Goal: Task Accomplishment & Management: Complete application form

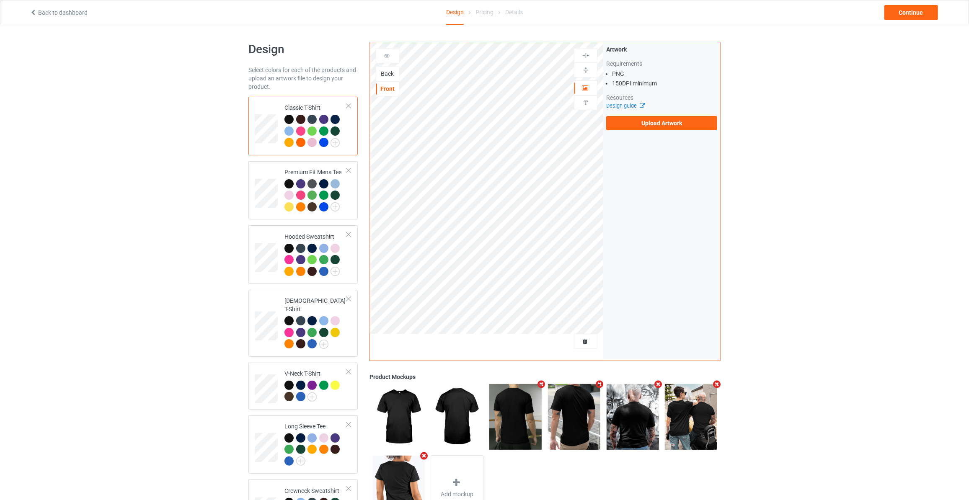
click at [389, 70] on div "Back" at bounding box center [387, 74] width 23 height 8
click at [668, 119] on label "Upload Artwork" at bounding box center [661, 123] width 111 height 14
click at [0, 0] on input "Upload Artwork" at bounding box center [0, 0] width 0 height 0
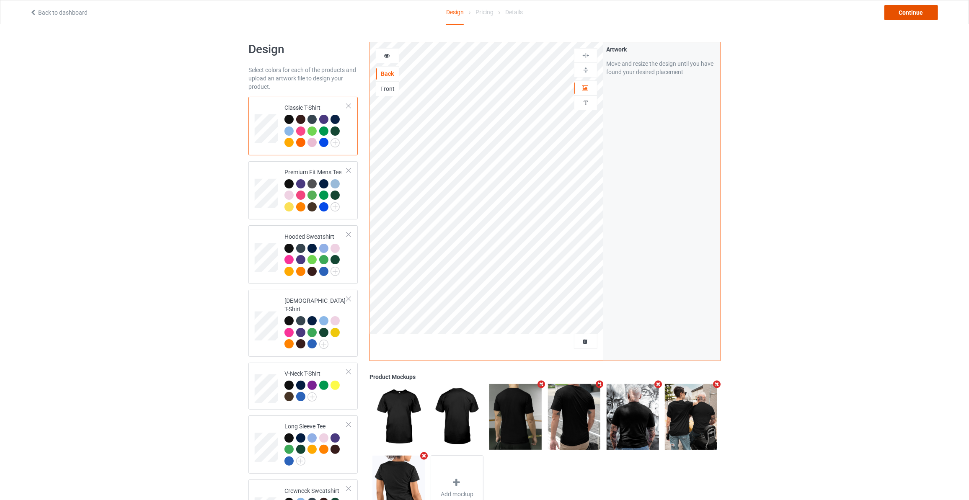
click at [919, 15] on div "Continue" at bounding box center [911, 12] width 54 height 15
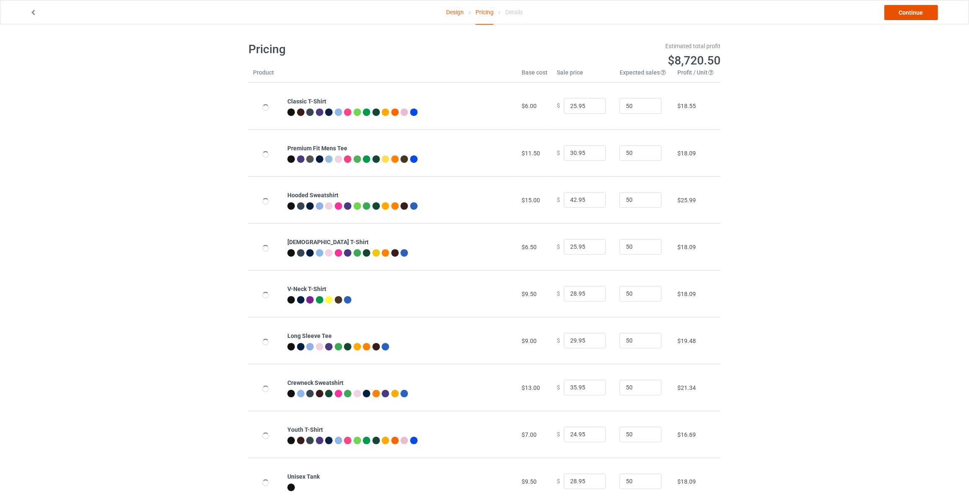
click at [918, 15] on link "Continue" at bounding box center [911, 12] width 54 height 15
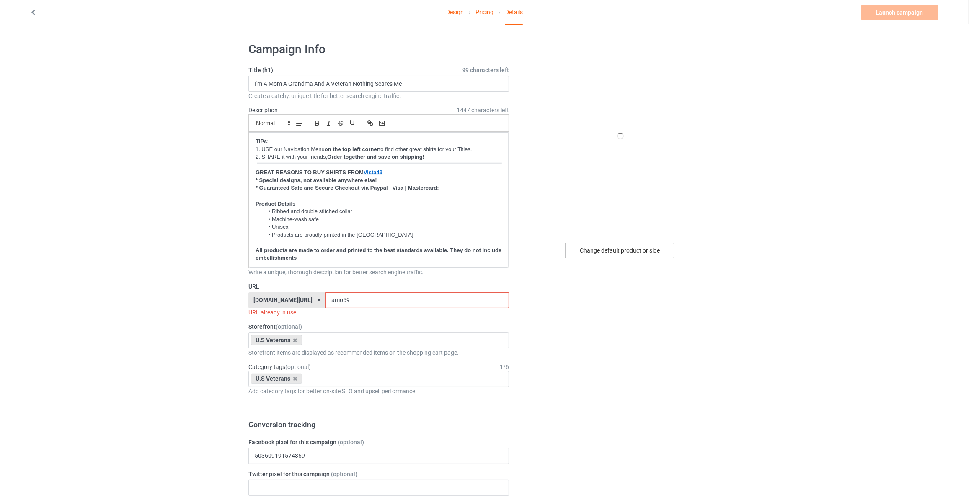
click at [623, 246] on div "Change default product or side" at bounding box center [619, 250] width 109 height 15
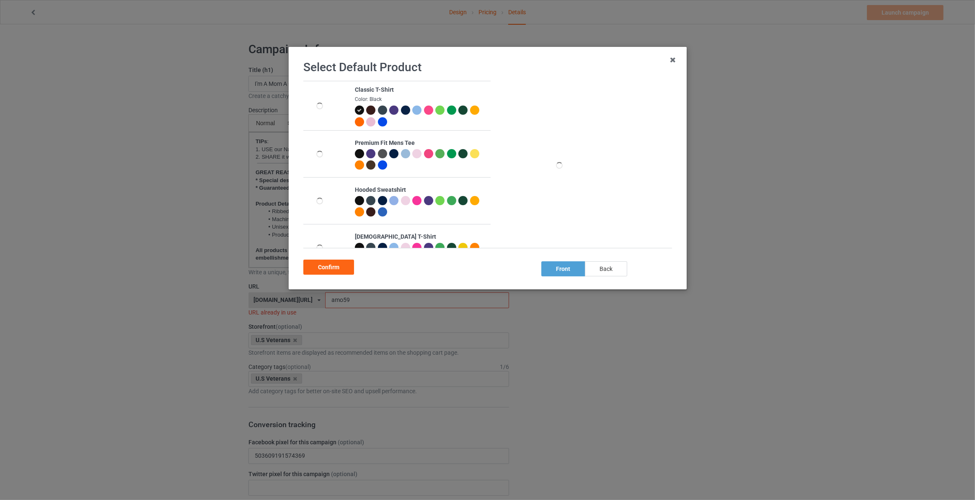
drag, startPoint x: 615, startPoint y: 273, endPoint x: 591, endPoint y: 271, distance: 23.1
click at [615, 273] on div "back" at bounding box center [606, 268] width 42 height 15
click at [328, 266] on div "Confirm" at bounding box center [328, 267] width 51 height 15
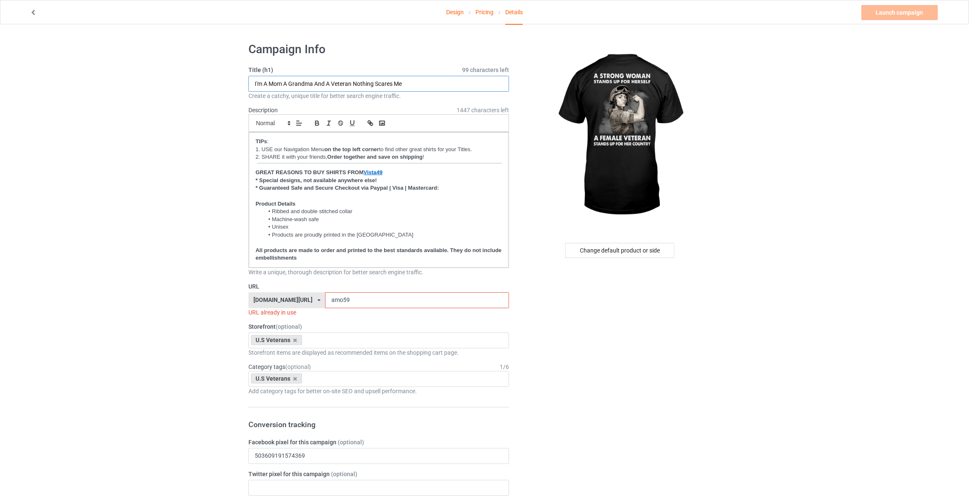
click at [341, 82] on input "I'm A Mom A Grandma And A Veteran Nothing Scares Me" at bounding box center [378, 84] width 261 height 16
type input "A Strong Woman Stands Up For Herself A Female Veteran Stands Up For Her Country"
drag, startPoint x: 343, startPoint y: 296, endPoint x: 149, endPoint y: 297, distance: 194.4
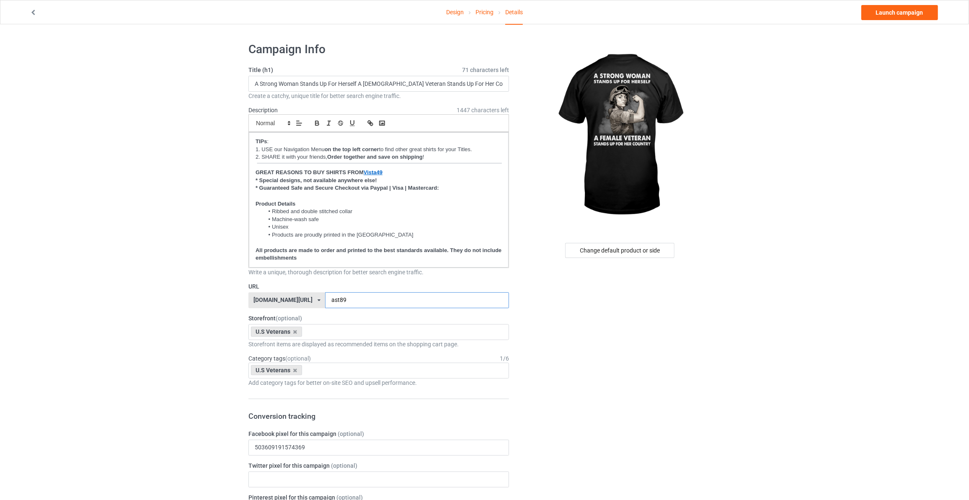
type input "ast89"
click at [899, 15] on link "Launch campaign" at bounding box center [899, 12] width 77 height 15
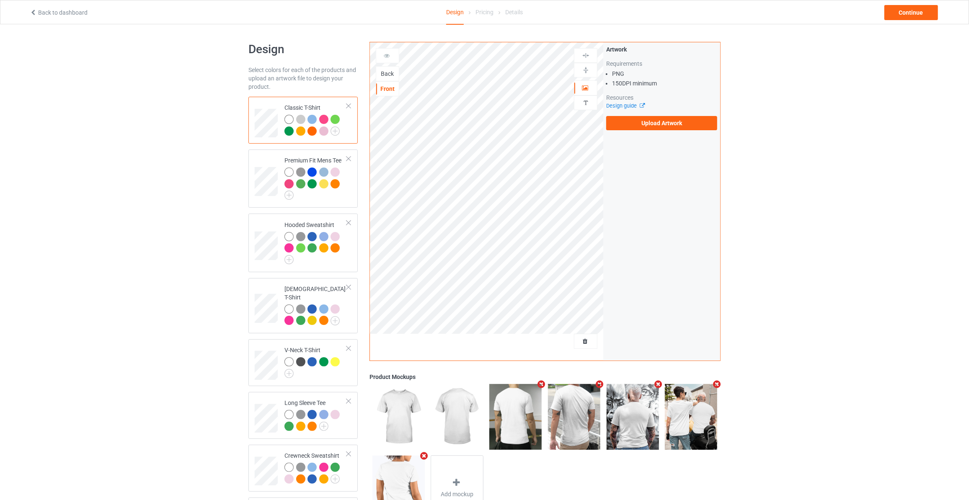
click at [385, 70] on div "Back" at bounding box center [387, 74] width 23 height 8
click at [632, 126] on label "Upload Artwork" at bounding box center [661, 123] width 111 height 14
click at [0, 0] on input "Upload Artwork" at bounding box center [0, 0] width 0 height 0
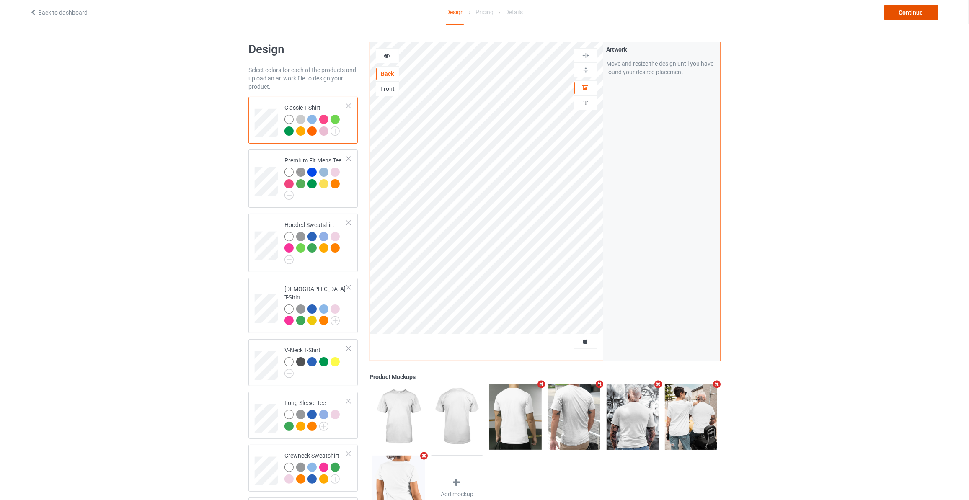
click at [904, 9] on div "Continue" at bounding box center [911, 12] width 54 height 15
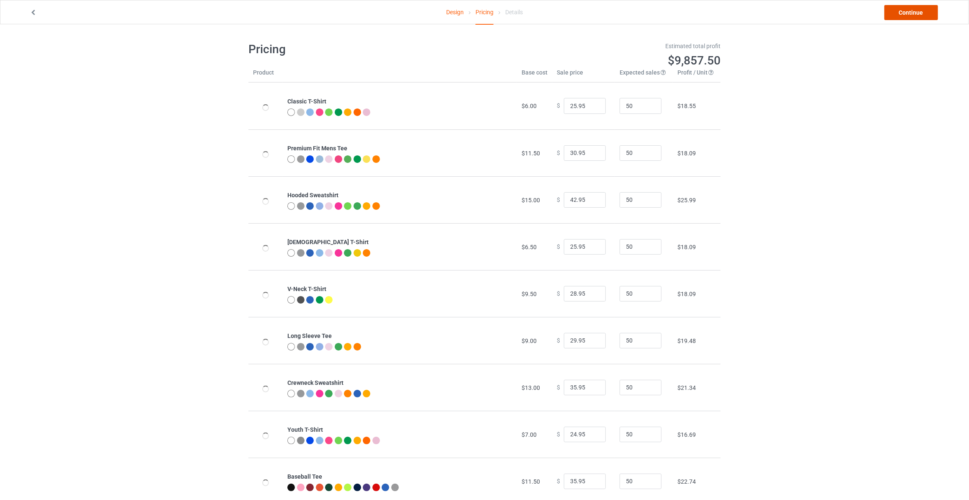
click at [904, 9] on link "Continue" at bounding box center [911, 12] width 54 height 15
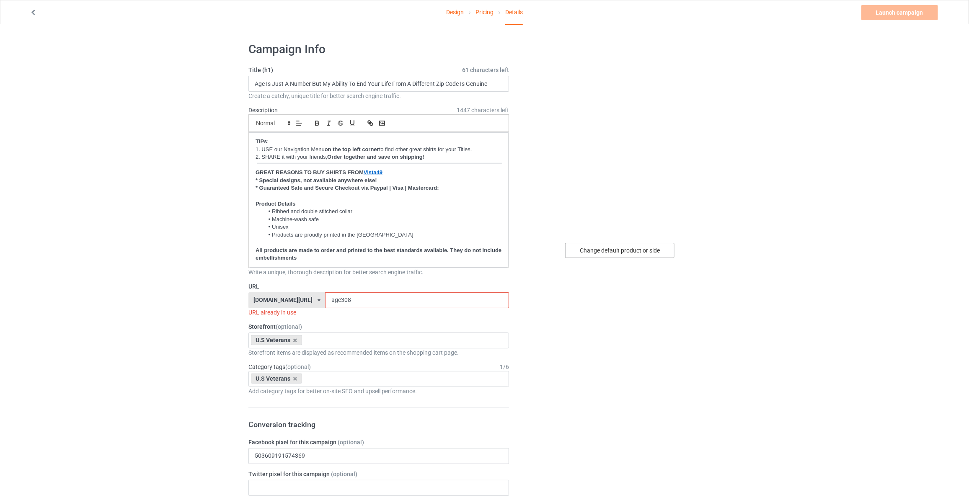
click at [635, 255] on div "Change default product or side" at bounding box center [619, 250] width 109 height 15
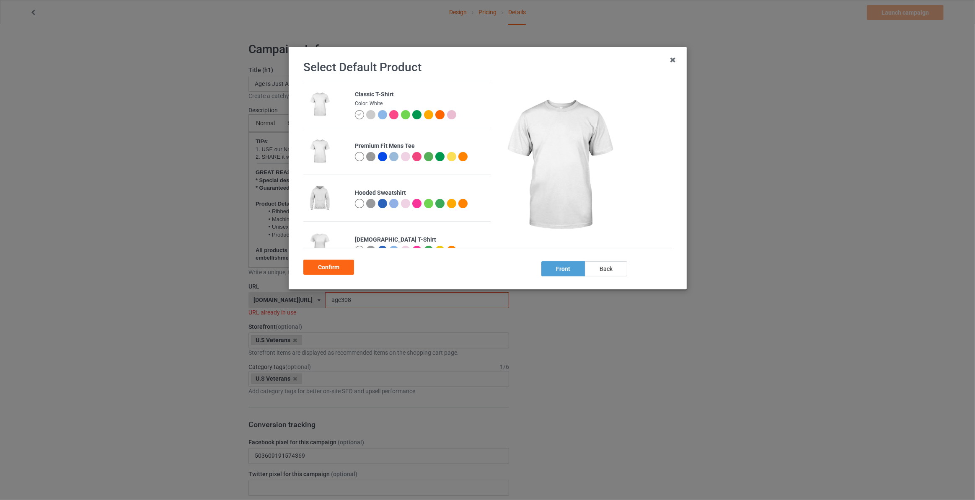
click at [608, 271] on div "back" at bounding box center [606, 268] width 42 height 15
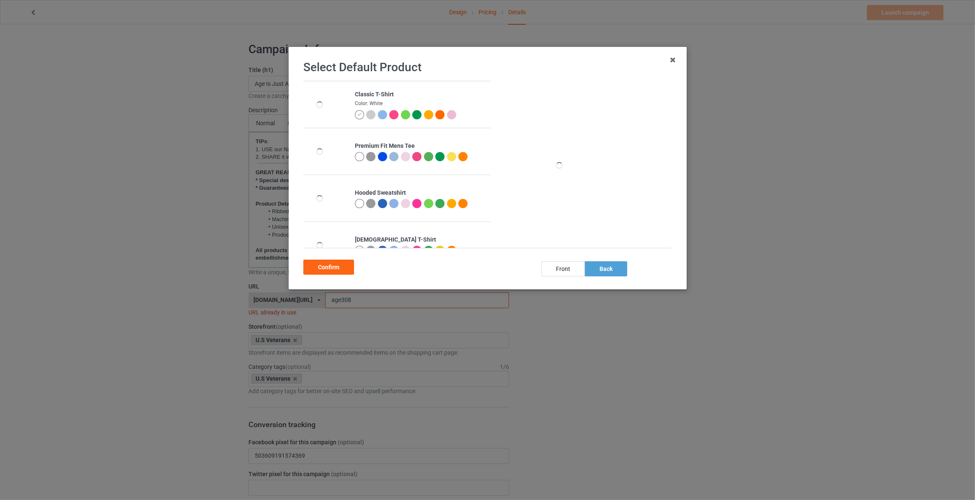
click at [339, 271] on div "Confirm" at bounding box center [328, 267] width 51 height 15
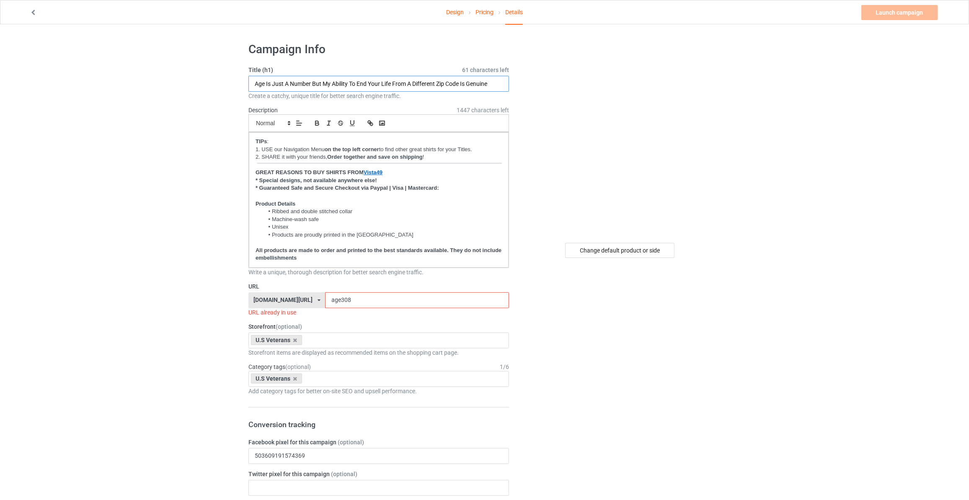
click at [307, 82] on input "Age Is Just A Number But My Ability To End Your Life From A Different Zip Code …" at bounding box center [378, 84] width 261 height 16
type input "All Faster Than Dialing 911"
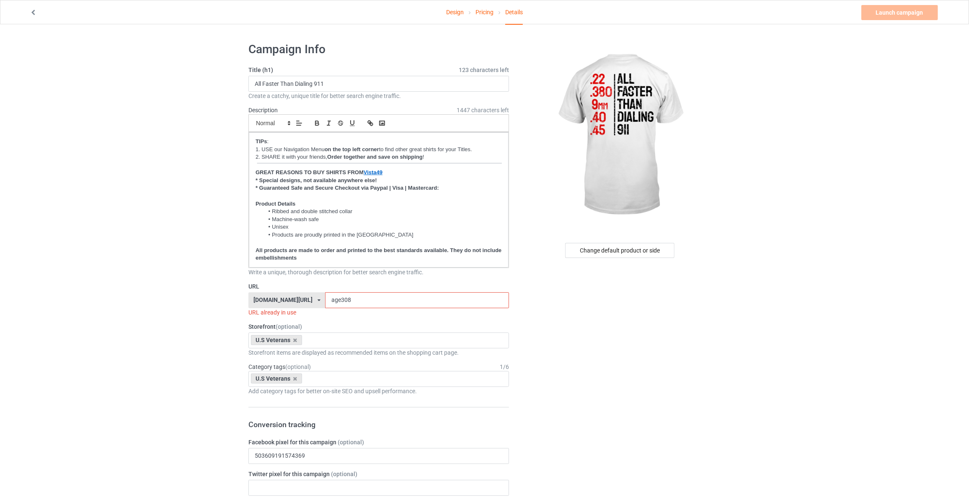
drag, startPoint x: 345, startPoint y: 298, endPoint x: 62, endPoint y: 287, distance: 283.8
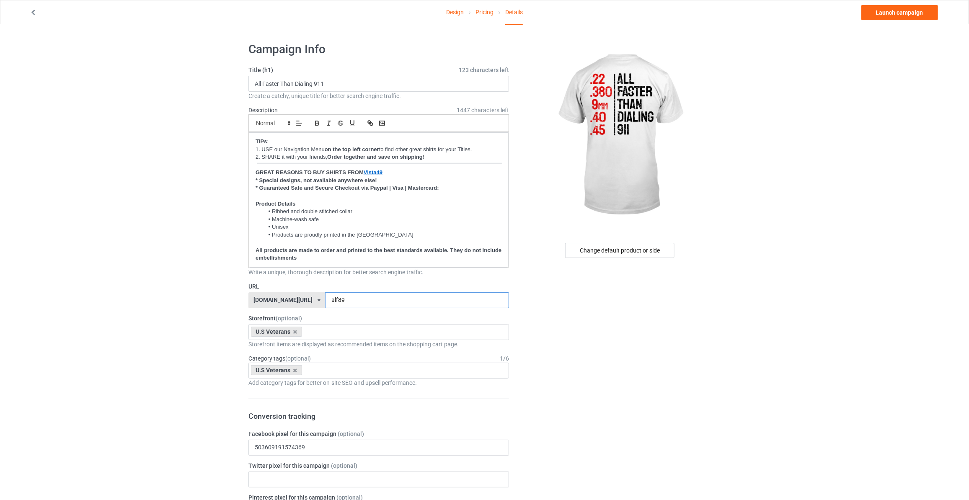
type input "alf89"
click at [892, 17] on link "Launch campaign" at bounding box center [899, 12] width 77 height 15
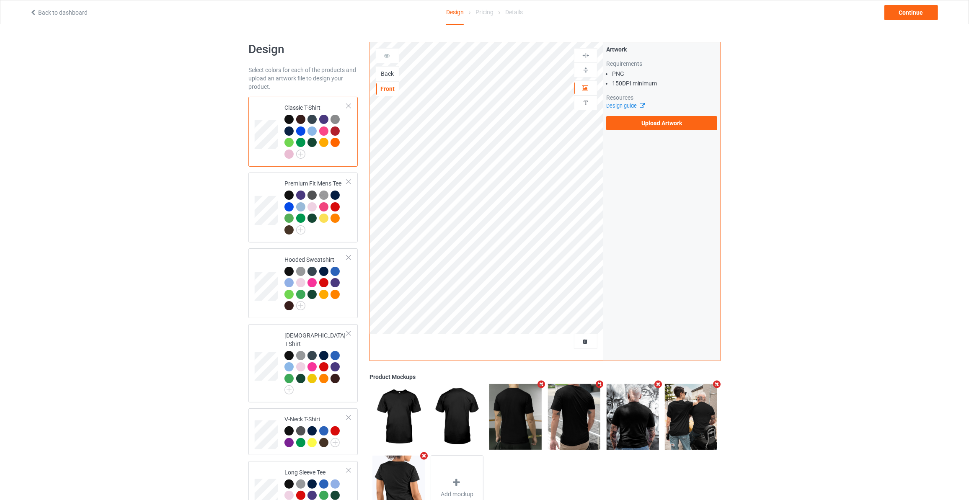
click at [392, 71] on div "Back" at bounding box center [387, 74] width 23 height 8
click at [649, 131] on div "Artwork Requirements PNG 150 DPI minimum Resources Design guide Upload Artwork" at bounding box center [661, 87] width 117 height 91
click at [660, 122] on label "Upload Artwork" at bounding box center [661, 123] width 111 height 14
click at [0, 0] on input "Upload Artwork" at bounding box center [0, 0] width 0 height 0
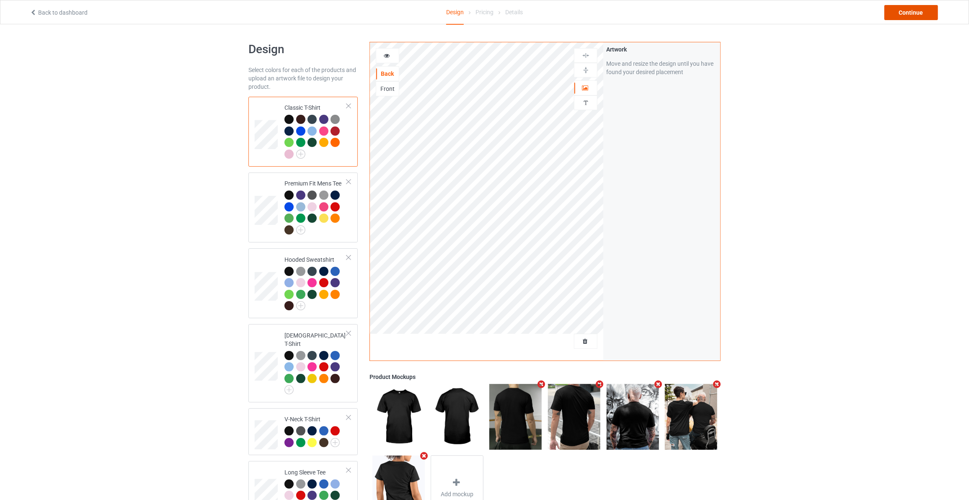
click at [906, 8] on div "Continue" at bounding box center [911, 12] width 54 height 15
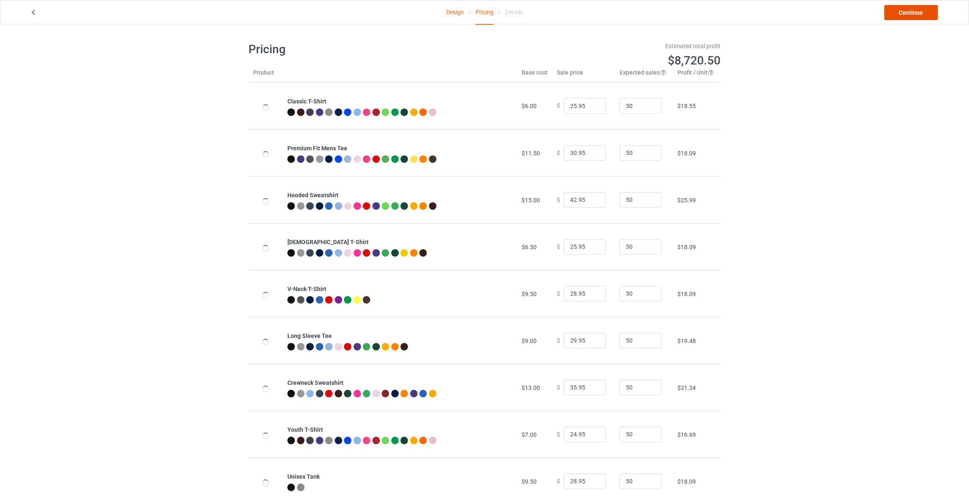
click at [906, 8] on link "Continue" at bounding box center [911, 12] width 54 height 15
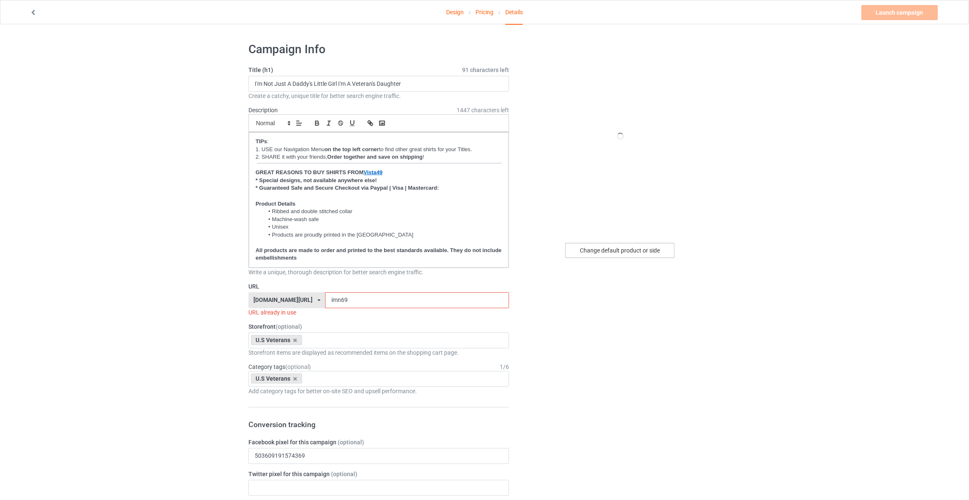
click at [607, 257] on div "Change default product or side" at bounding box center [619, 250] width 109 height 15
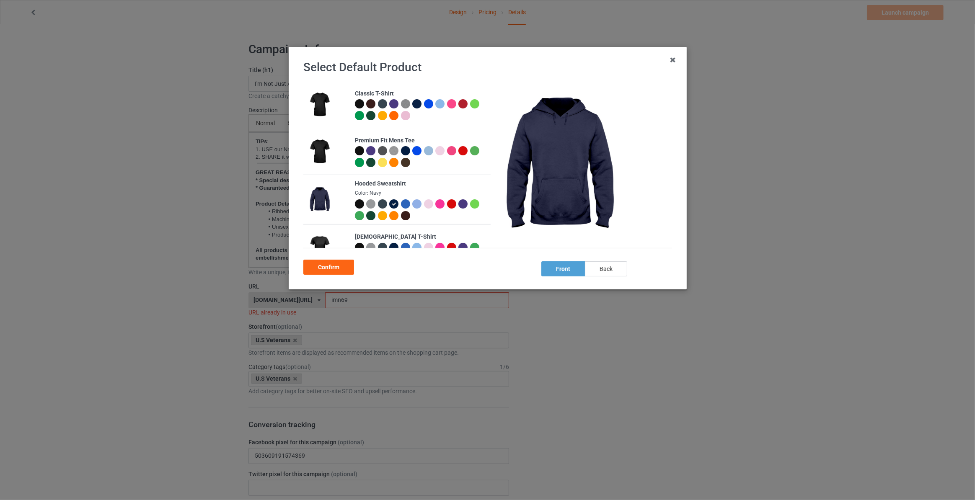
click at [609, 274] on div "back" at bounding box center [606, 268] width 42 height 15
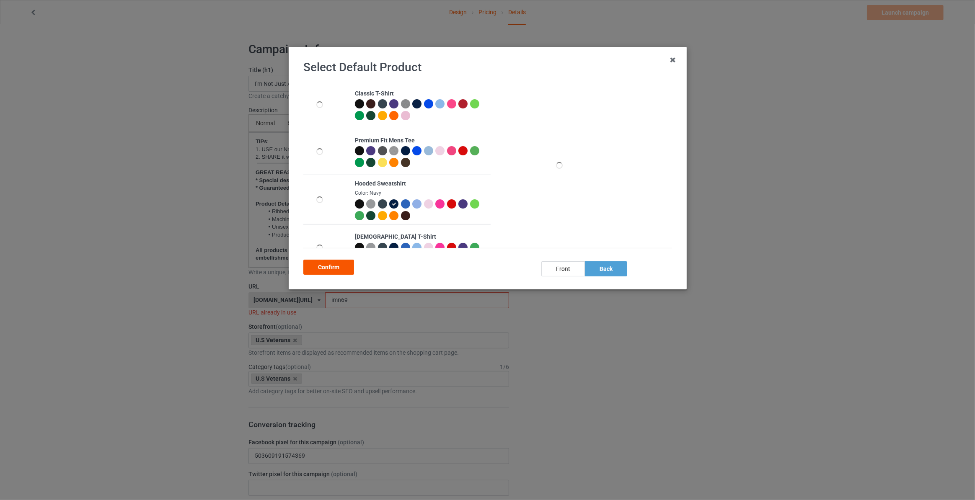
click at [314, 263] on div "Confirm" at bounding box center [328, 267] width 51 height 15
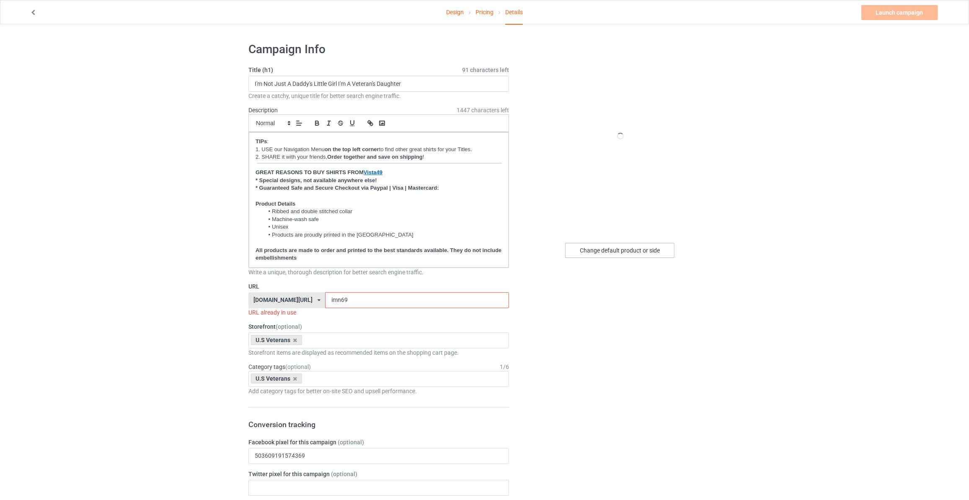
click at [643, 253] on div "Change default product or side" at bounding box center [619, 250] width 109 height 15
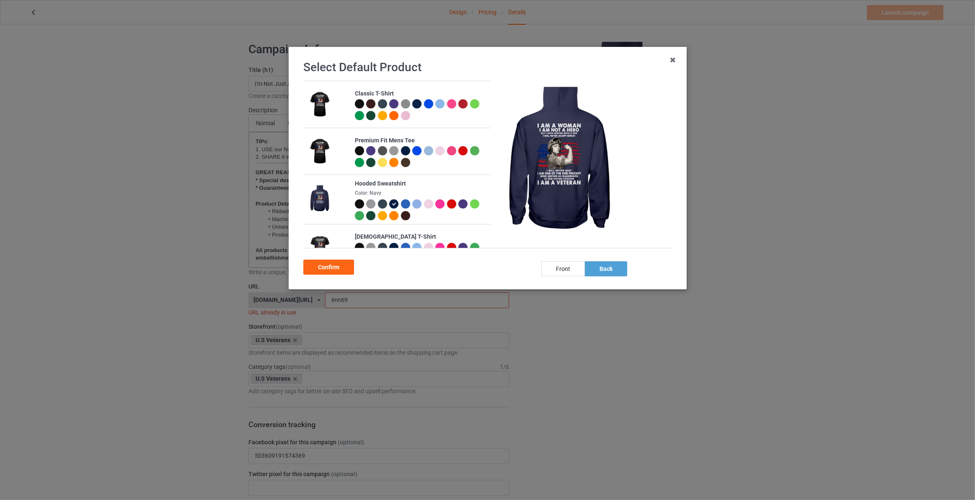
click at [416, 102] on div at bounding box center [416, 103] width 9 height 9
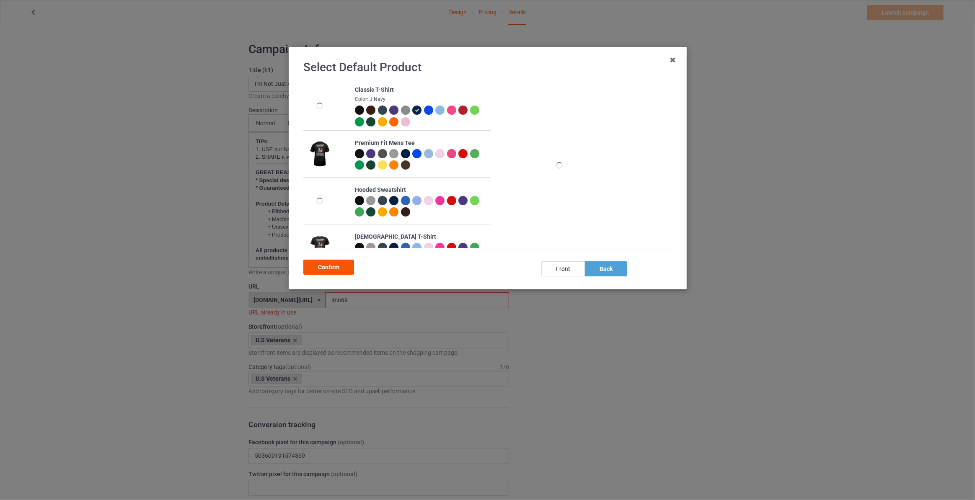
click at [333, 267] on div "Confirm" at bounding box center [328, 267] width 51 height 15
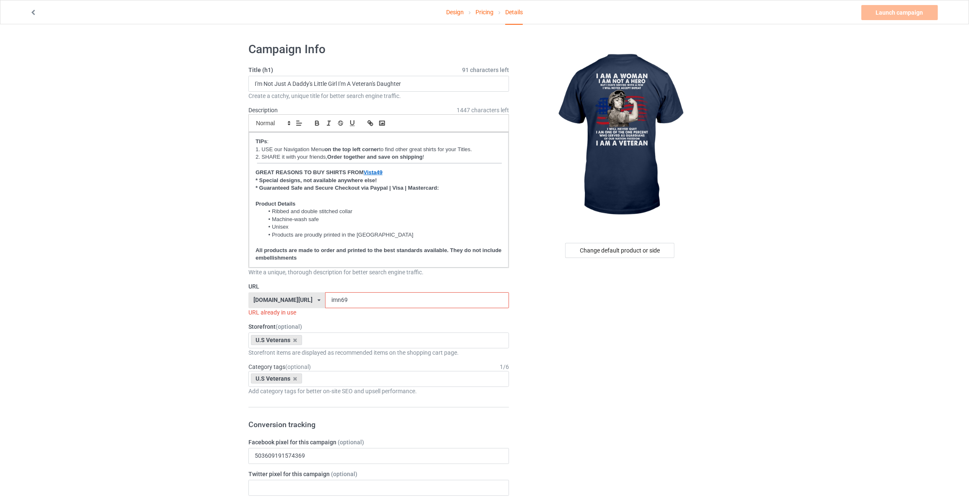
click at [607, 250] on div "Change default product or side" at bounding box center [619, 250] width 109 height 15
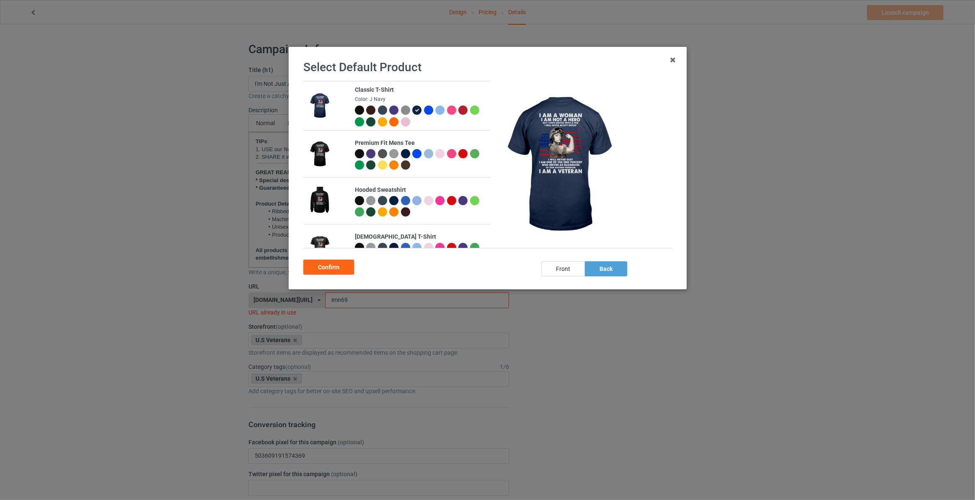
click at [360, 109] on div at bounding box center [358, 110] width 9 height 9
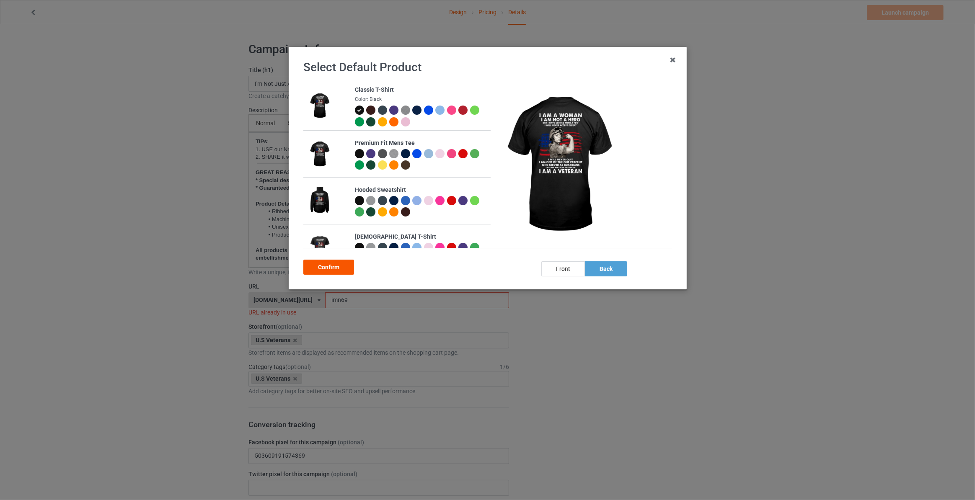
click at [336, 266] on div "Confirm" at bounding box center [328, 267] width 51 height 15
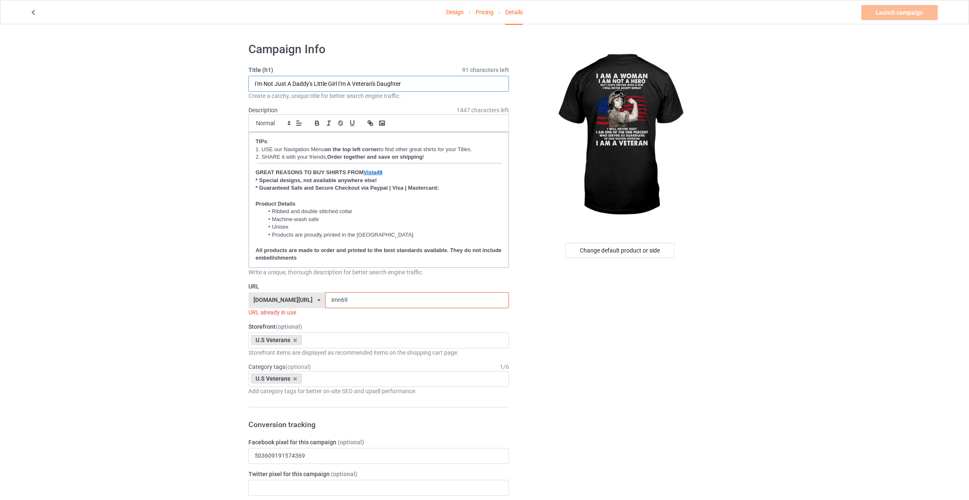
click at [307, 85] on input "I'm Not Just A Daddy's Little Girl I'm A Veteran's Daughter" at bounding box center [378, 84] width 261 height 16
type input "i"
type input "I Am A Woman I Am Not A Hero But I Have Served With A Few I Will Never Accept D…"
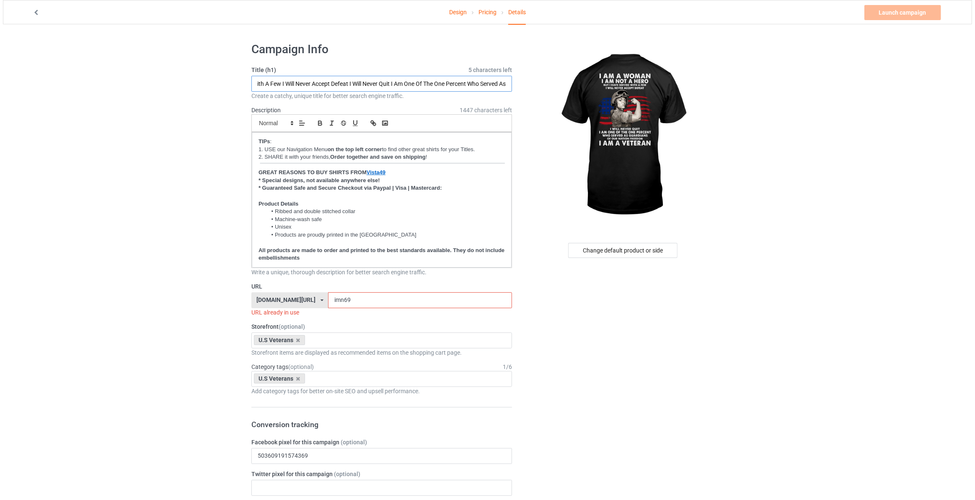
scroll to position [0, 0]
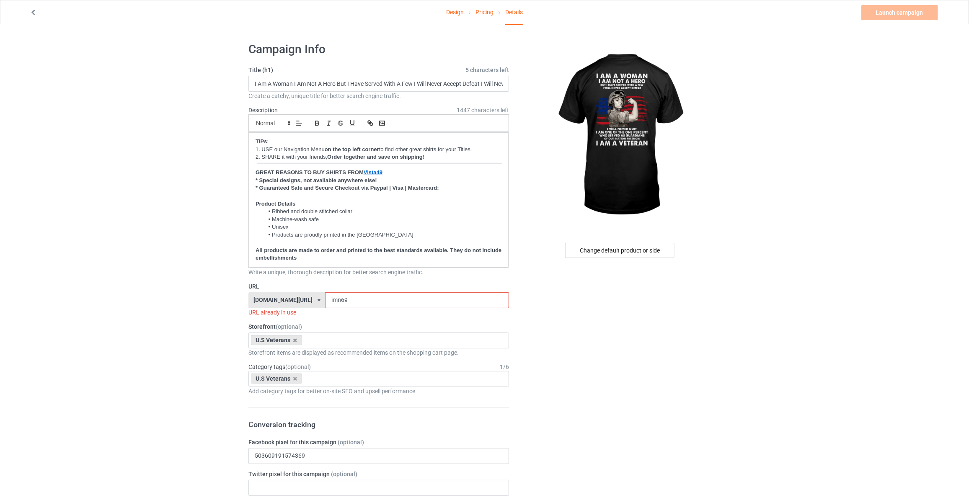
drag, startPoint x: 357, startPoint y: 300, endPoint x: 106, endPoint y: 295, distance: 251.4
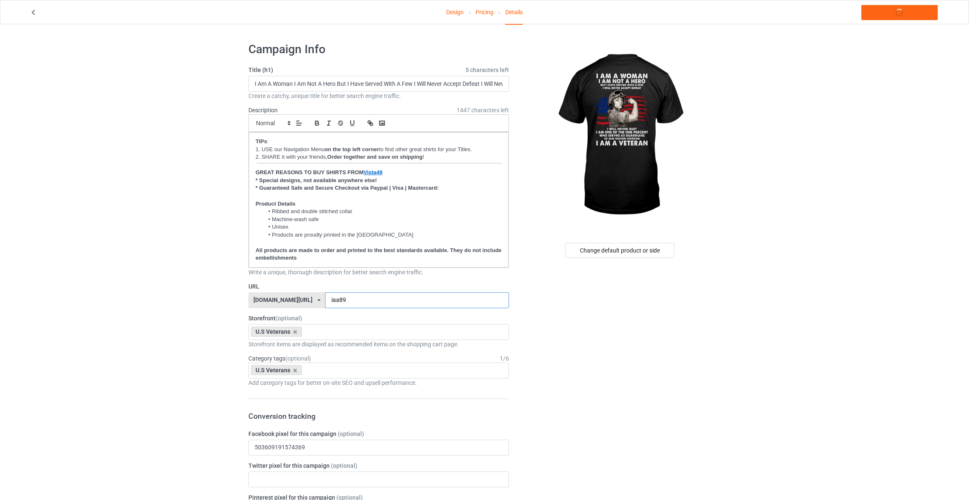
type input "iaa89"
click at [894, 15] on link "Launch campaign" at bounding box center [899, 12] width 77 height 15
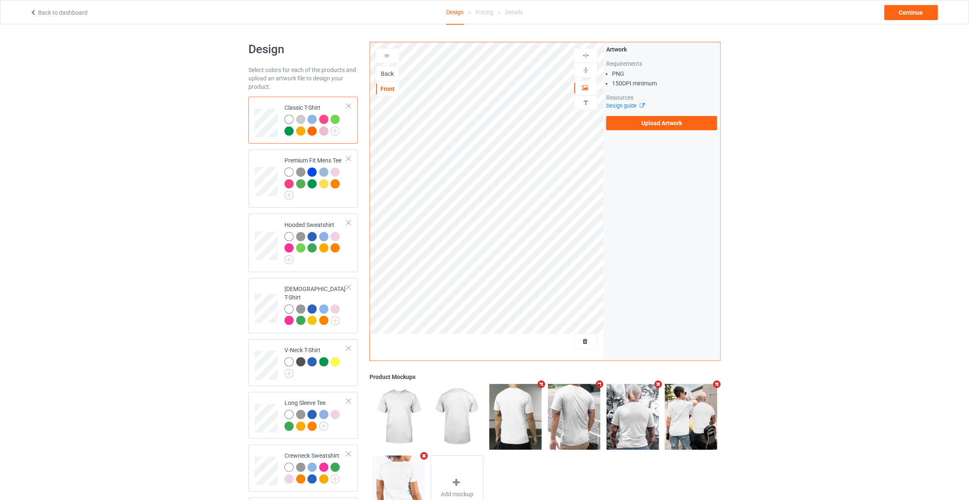
click at [388, 70] on div "Back" at bounding box center [387, 74] width 23 height 8
click at [634, 119] on label "Upload Artwork" at bounding box center [661, 123] width 111 height 14
click at [0, 0] on input "Upload Artwork" at bounding box center [0, 0] width 0 height 0
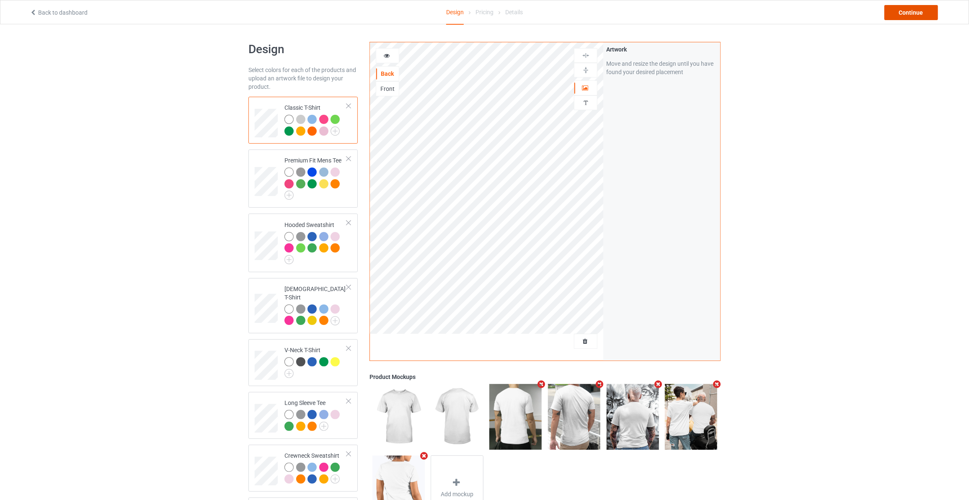
click at [904, 13] on div "Continue" at bounding box center [911, 12] width 54 height 15
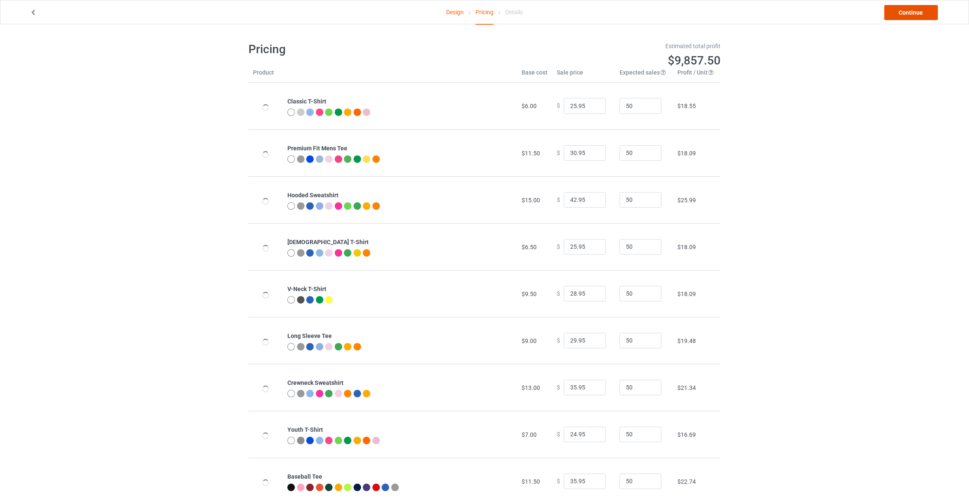
click at [904, 13] on link "Continue" at bounding box center [911, 12] width 54 height 15
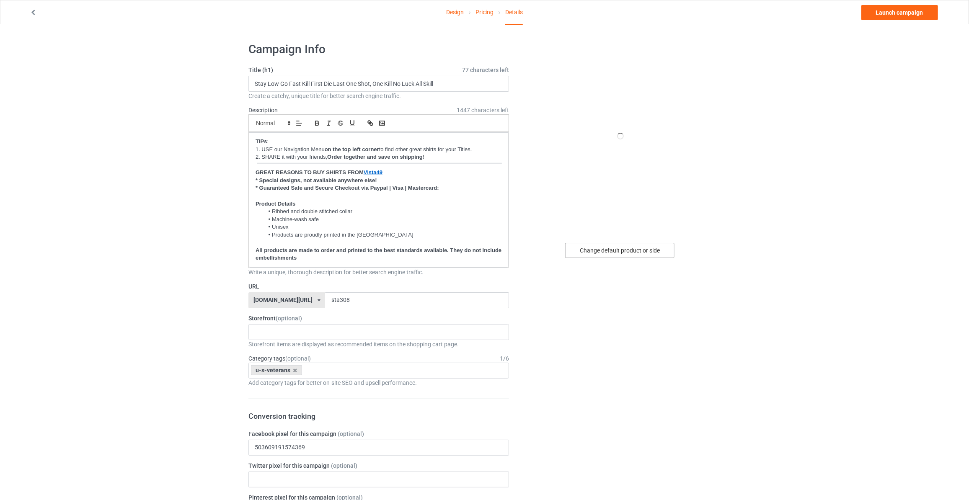
click at [649, 246] on div "Change default product or side" at bounding box center [619, 250] width 109 height 15
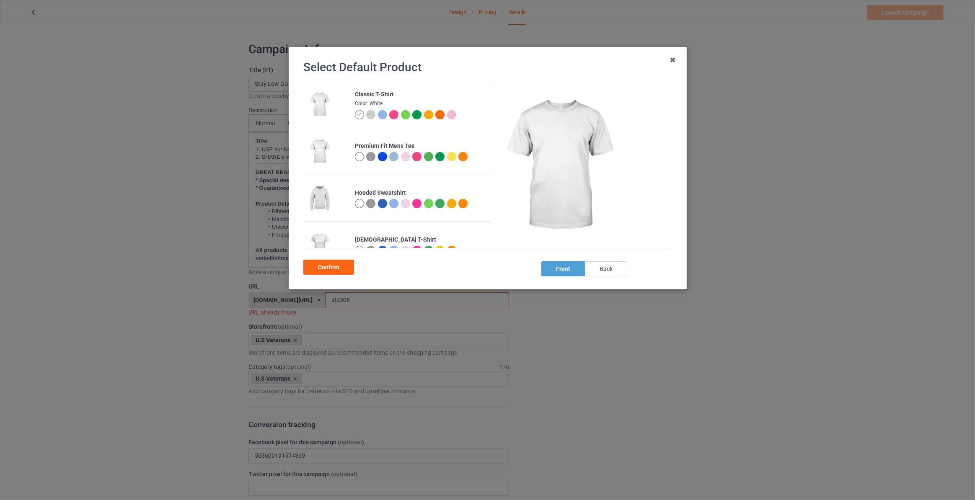
click at [613, 275] on div "back" at bounding box center [606, 268] width 42 height 15
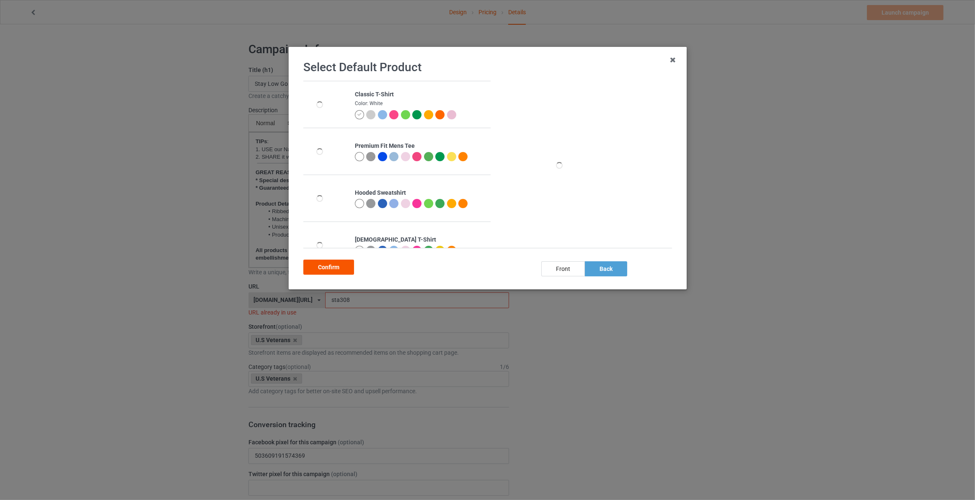
click at [316, 273] on div "Confirm" at bounding box center [328, 267] width 51 height 15
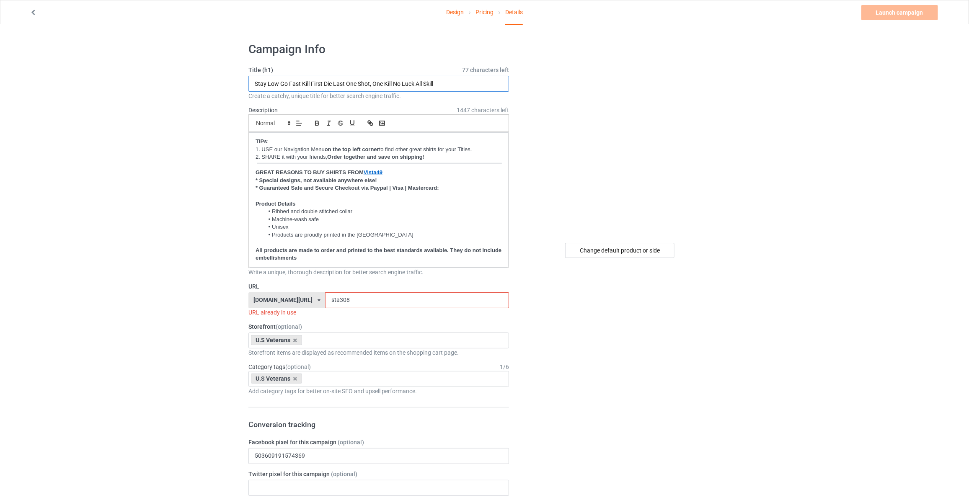
click at [384, 83] on input "Stay Low Go Fast Kill First Die Last One Shot, One Kill No Luck All Skill" at bounding box center [378, 84] width 261 height 16
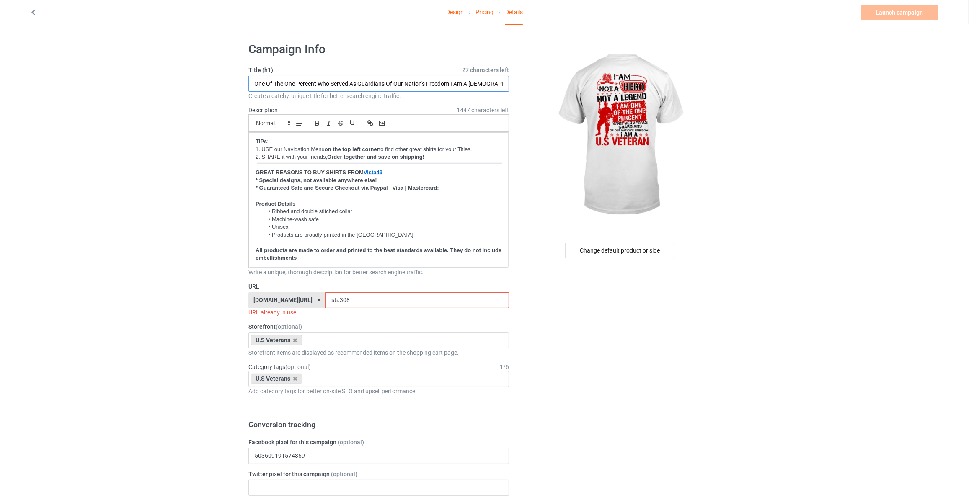
type input "I Am Not A Hero Not A Legend I Am One Of The One Percent Who Served As Guardian…"
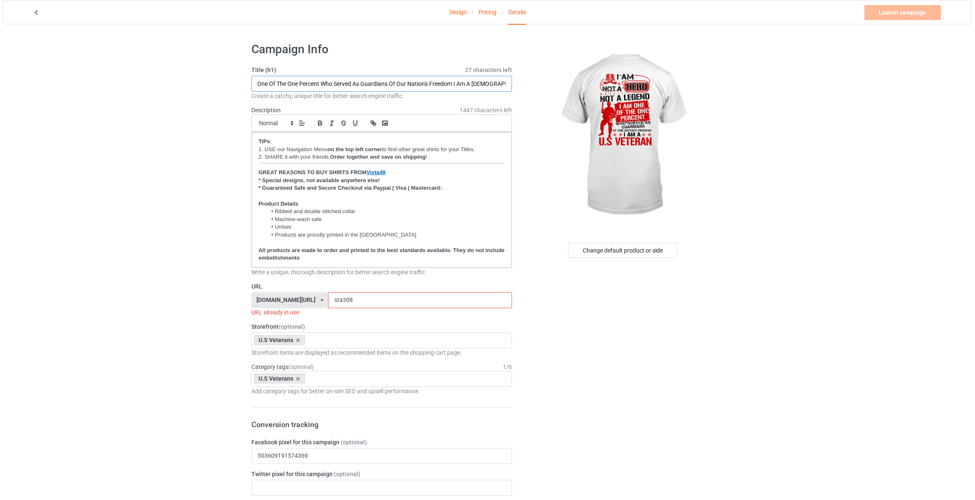
scroll to position [0, 0]
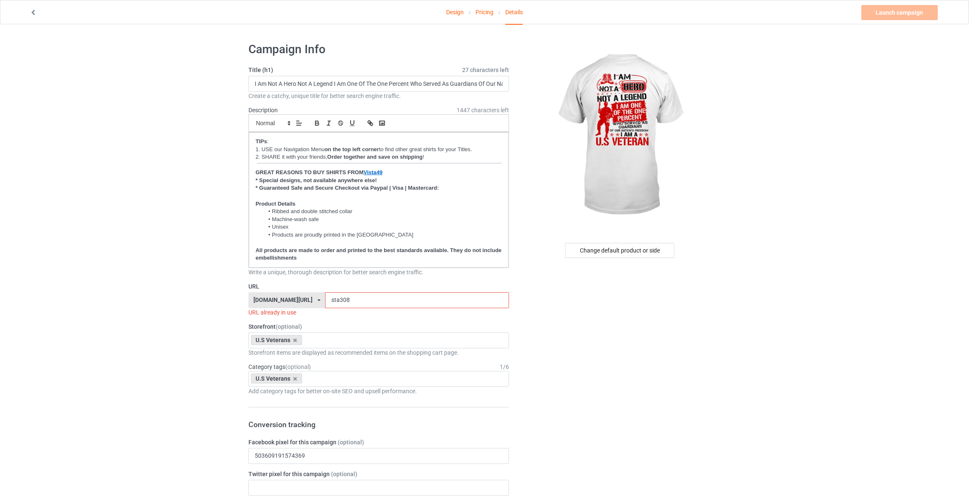
drag, startPoint x: 340, startPoint y: 302, endPoint x: 178, endPoint y: 291, distance: 162.1
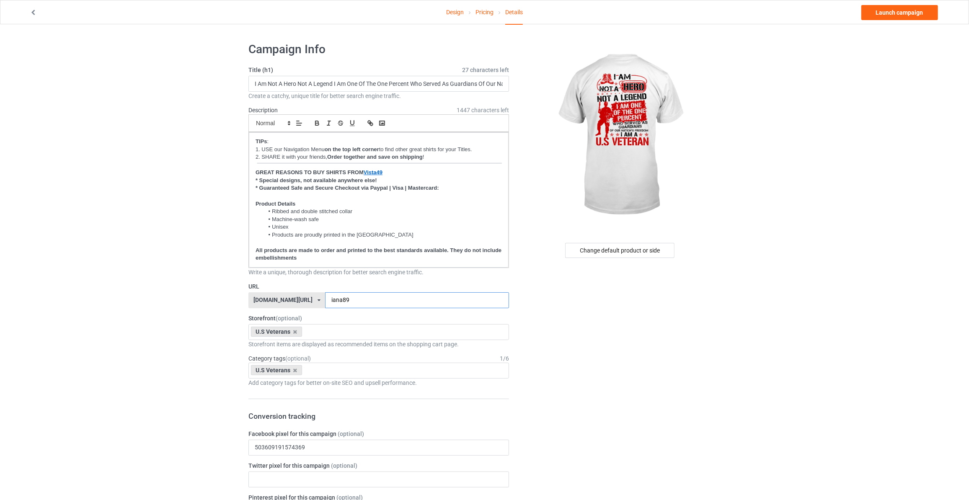
type input "iana89"
click at [891, 10] on link "Launch campaign" at bounding box center [899, 12] width 77 height 15
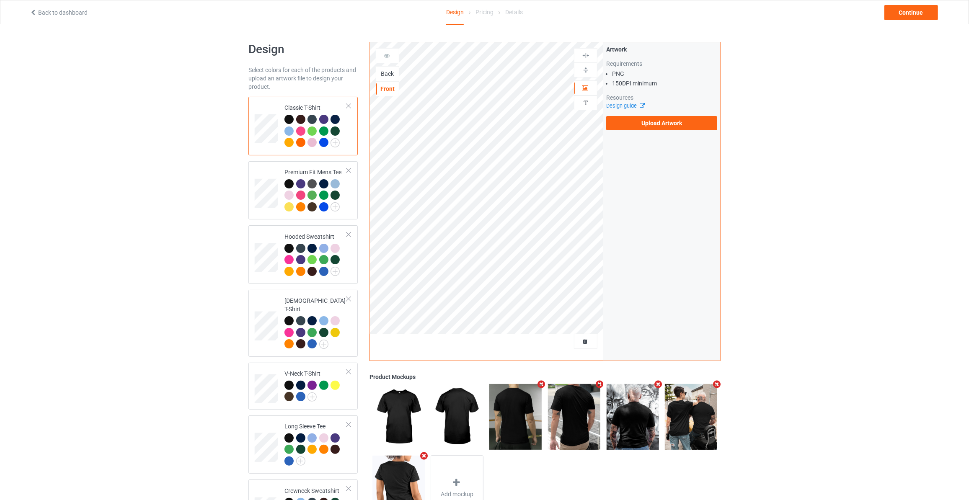
click at [389, 73] on div "Back" at bounding box center [387, 74] width 23 height 8
click at [671, 124] on label "Upload Artwork" at bounding box center [661, 123] width 111 height 14
click at [0, 0] on input "Upload Artwork" at bounding box center [0, 0] width 0 height 0
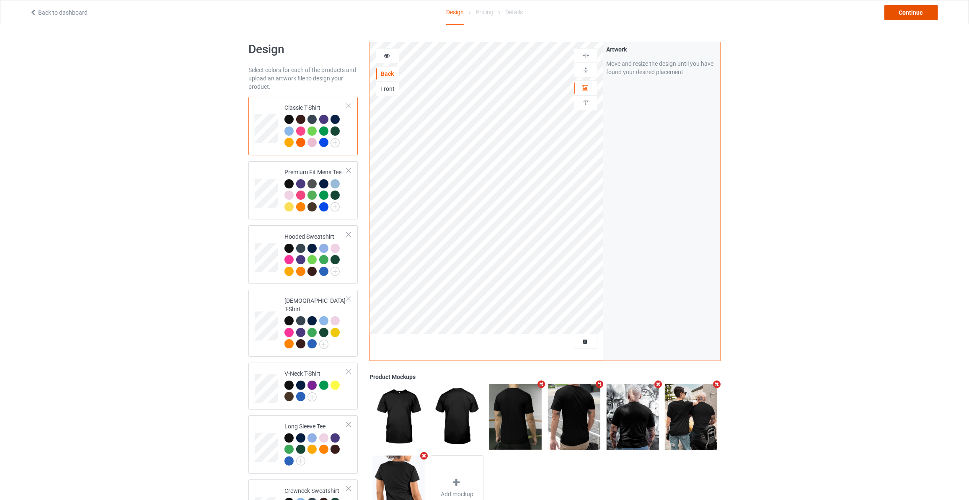
click at [915, 10] on div "Continue" at bounding box center [911, 12] width 54 height 15
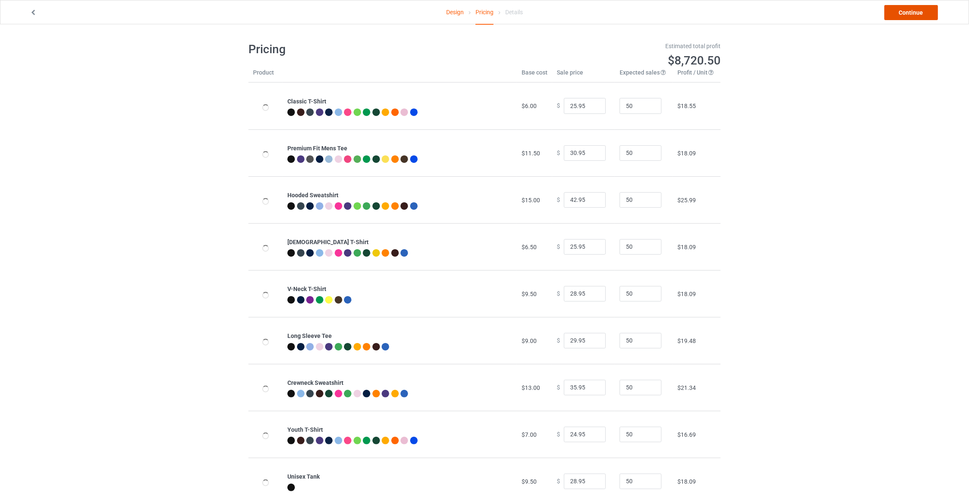
click at [915, 10] on link "Continue" at bounding box center [911, 12] width 54 height 15
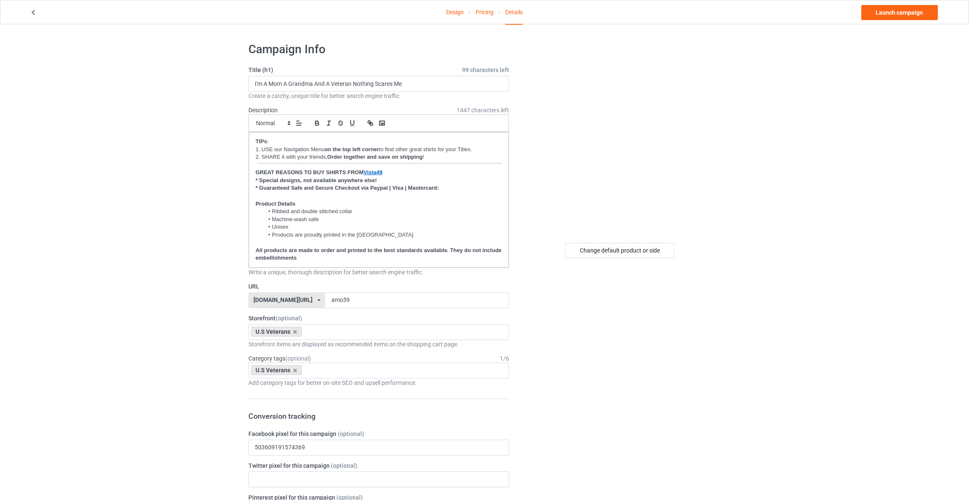
drag, startPoint x: 639, startPoint y: 242, endPoint x: 636, endPoint y: 254, distance: 12.8
click at [639, 243] on div "Change default product or side" at bounding box center [621, 508] width 212 height 945
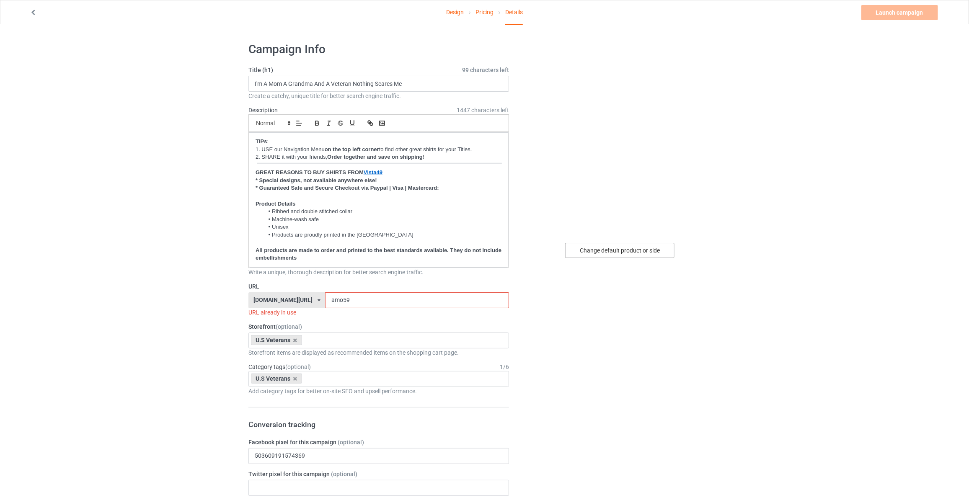
click at [645, 256] on div "Change default product or side" at bounding box center [619, 250] width 109 height 15
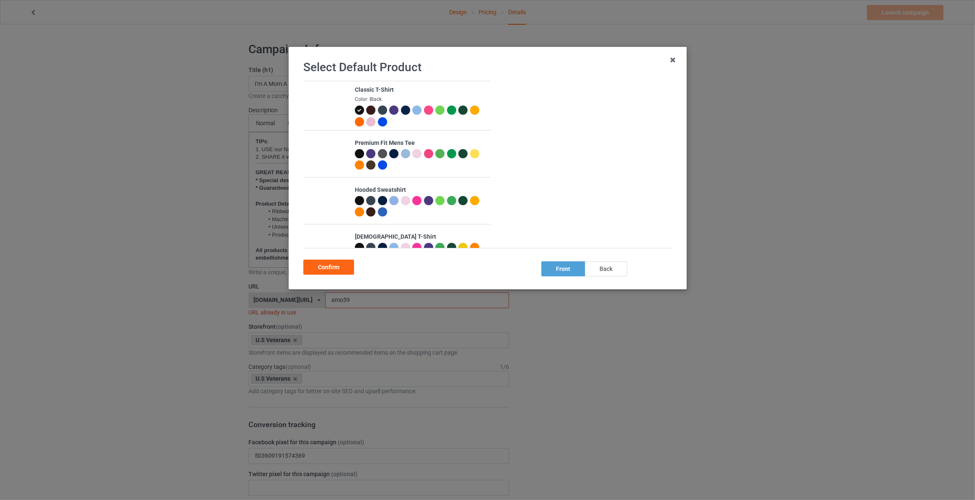
click at [598, 271] on div "back" at bounding box center [606, 268] width 42 height 15
click at [341, 269] on div "Confirm" at bounding box center [328, 267] width 51 height 15
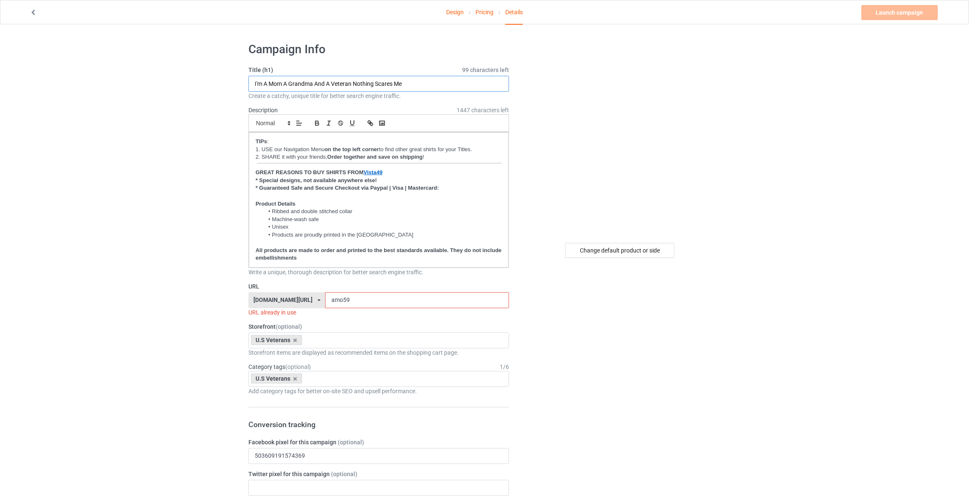
click at [363, 79] on input "I'm A Mom A Grandma And A Veteran Nothing Scares Me" at bounding box center [378, 84] width 261 height 16
type input "Never Underestimate A Woman With A DD-214"
drag, startPoint x: 346, startPoint y: 299, endPoint x: 182, endPoint y: 299, distance: 163.4
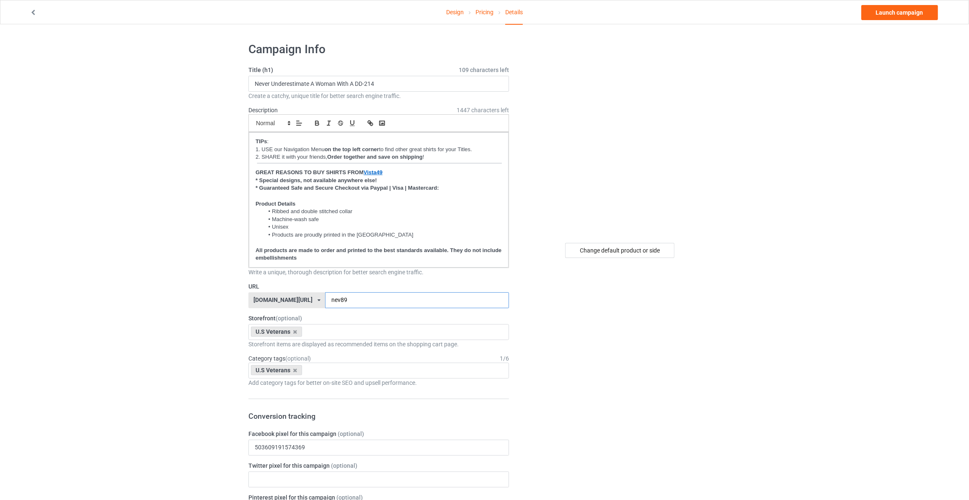
type input "nev89"
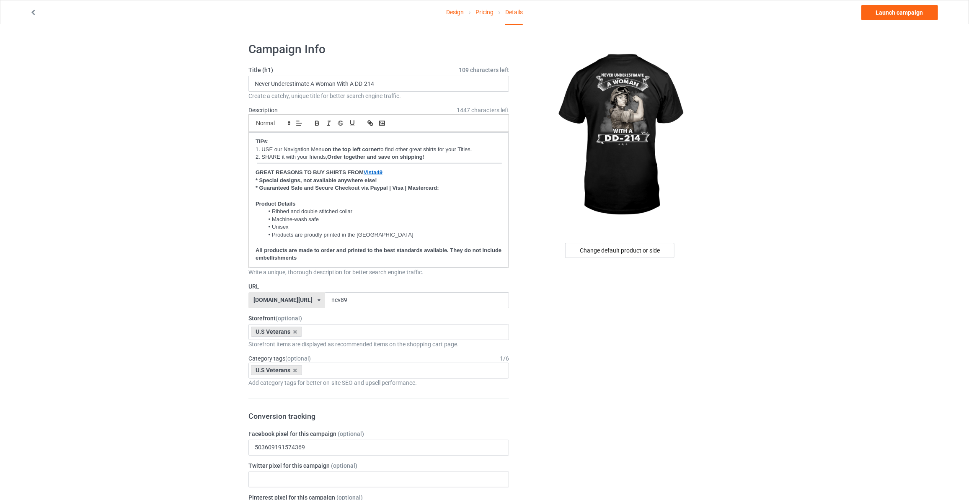
click at [886, 12] on link "Launch campaign" at bounding box center [899, 12] width 77 height 15
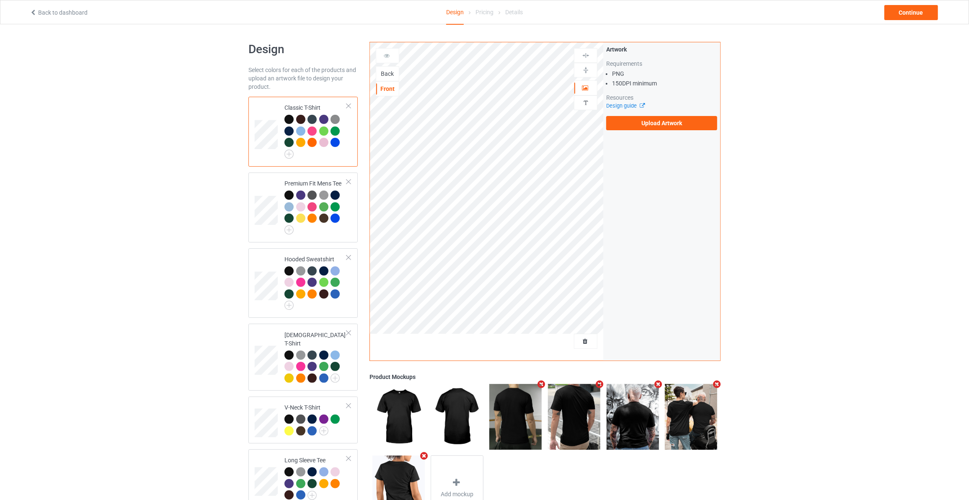
click at [388, 72] on div "Back" at bounding box center [387, 74] width 23 height 8
click at [646, 112] on div "Artwork Requirements PNG 150 DPI minimum Resources Design guide Upload Artwork" at bounding box center [661, 87] width 111 height 85
click at [645, 127] on label "Upload Artwork" at bounding box center [661, 123] width 111 height 14
click at [0, 0] on input "Upload Artwork" at bounding box center [0, 0] width 0 height 0
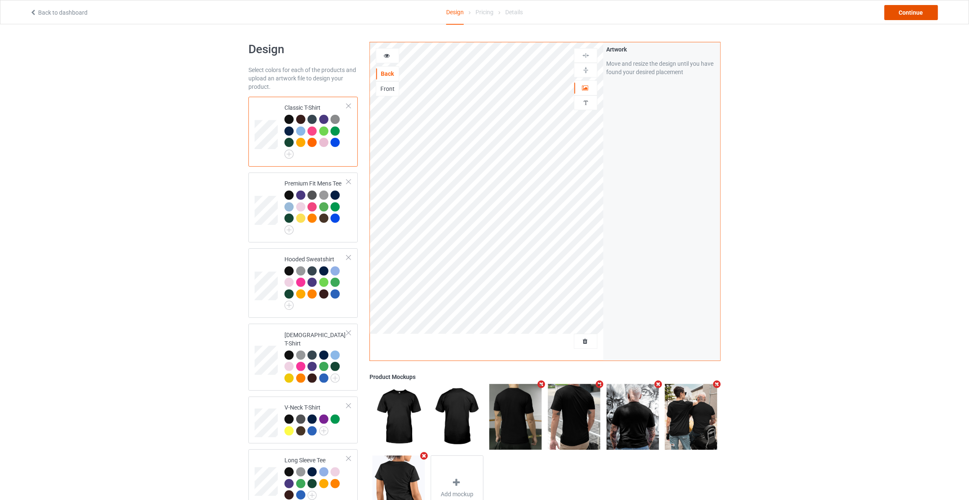
click at [904, 11] on div "Continue" at bounding box center [911, 12] width 54 height 15
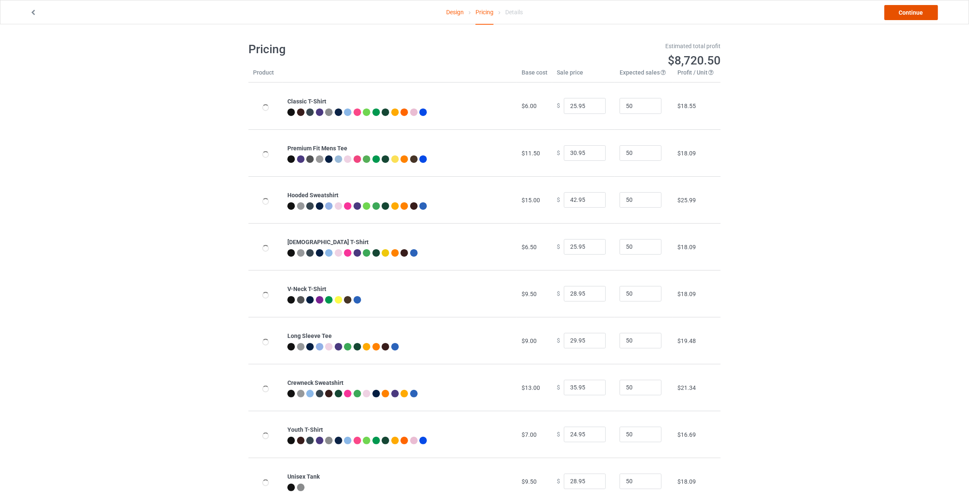
click at [904, 11] on link "Continue" at bounding box center [911, 12] width 54 height 15
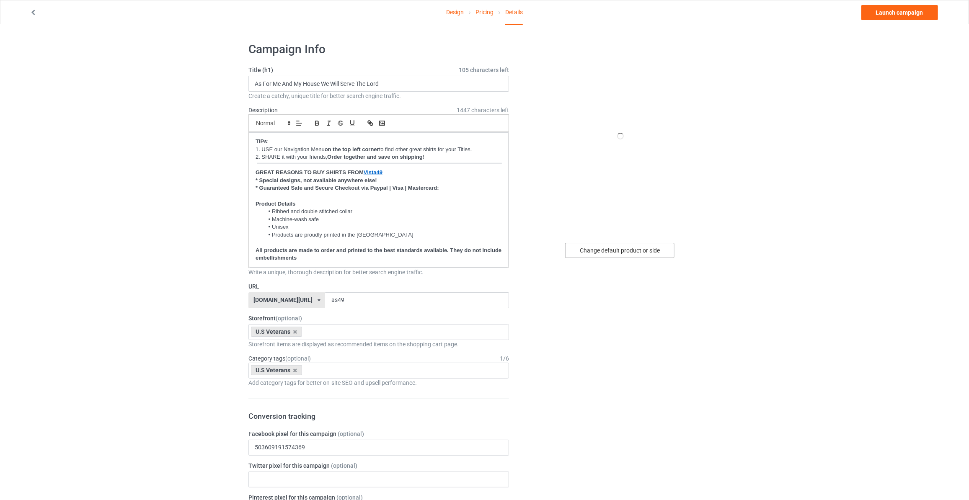
click at [604, 253] on div "Change default product or side" at bounding box center [619, 250] width 109 height 15
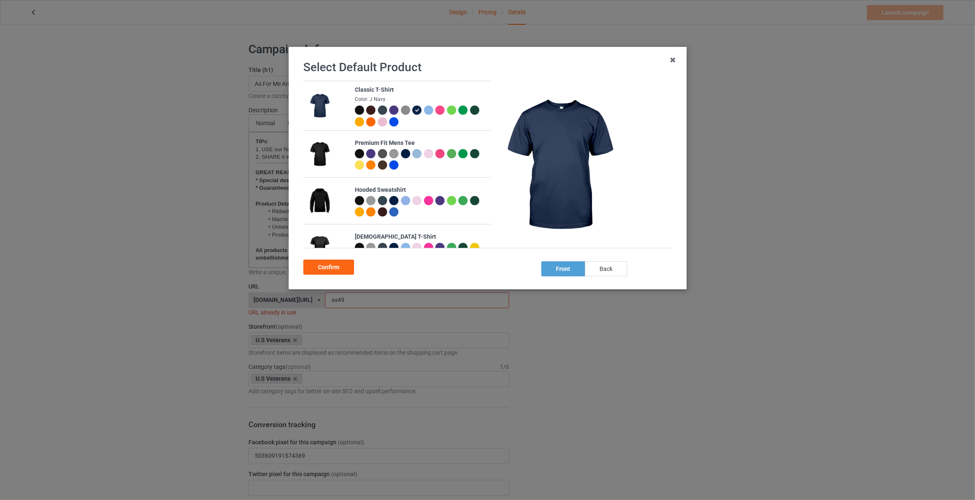
click at [605, 271] on div "back" at bounding box center [606, 268] width 42 height 15
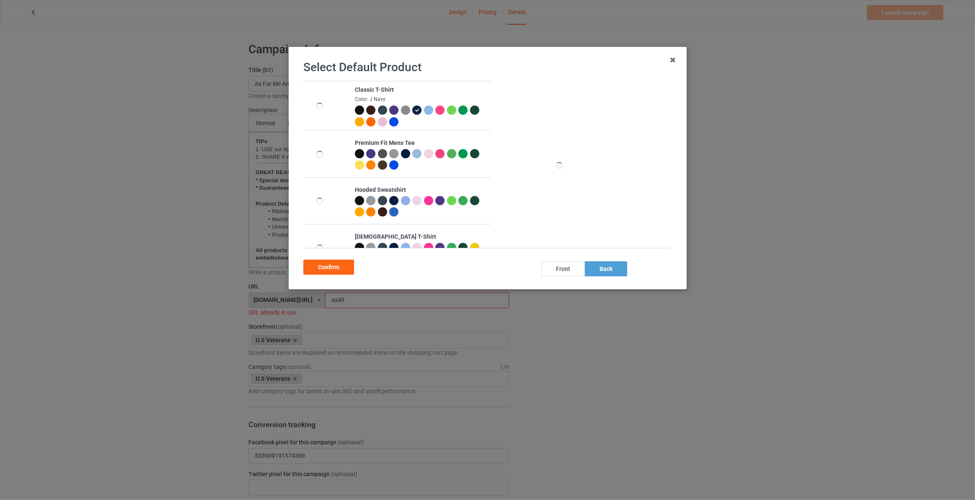
click at [320, 276] on div "Select Default Product Classic T-Shirt Color: J Navy Premium Fit Mens Tee Hoode…" at bounding box center [487, 168] width 380 height 225
click at [321, 273] on div "Confirm" at bounding box center [328, 267] width 51 height 15
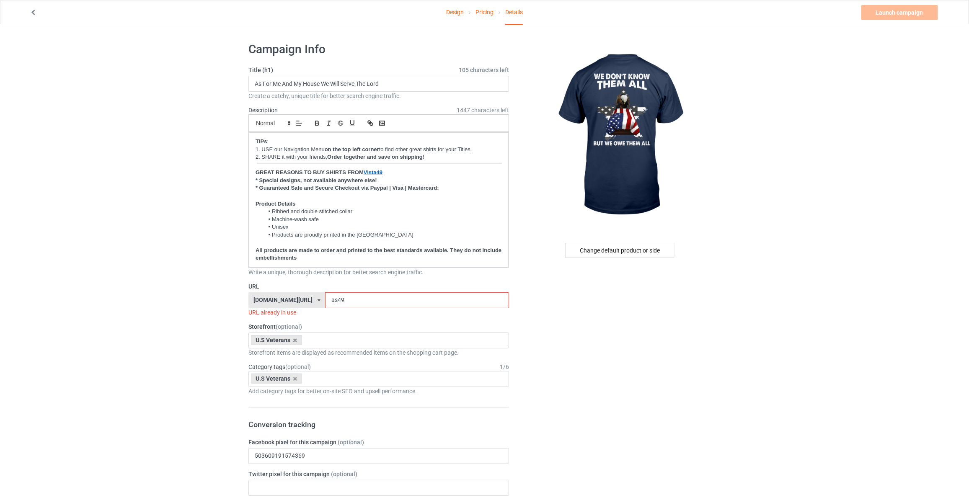
click at [293, 81] on input "As For Me And My House We Will Serve The Lord" at bounding box center [378, 84] width 261 height 16
click at [433, 88] on input "As For Me And My House We Will Serve The Lord" at bounding box center [378, 84] width 261 height 16
type input "We Don't Know Them All But We Owe Them All"
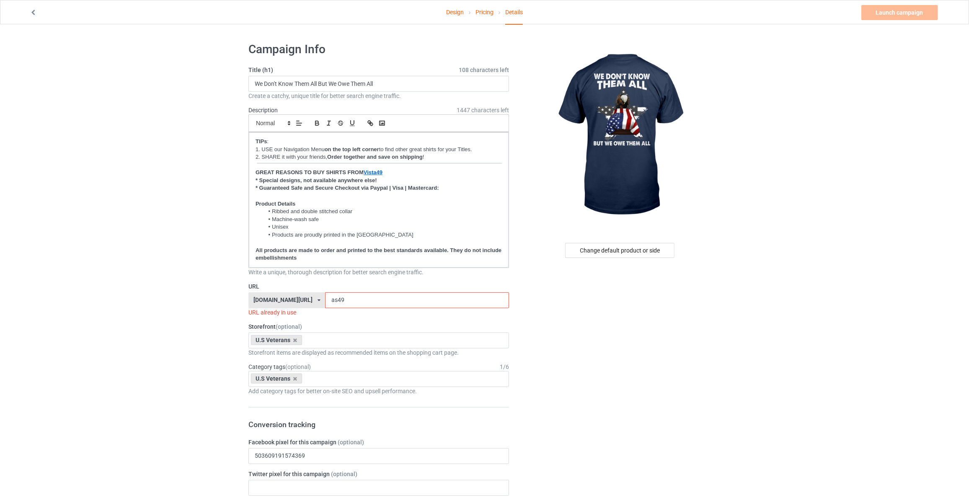
drag, startPoint x: 340, startPoint y: 302, endPoint x: 106, endPoint y: 294, distance: 233.9
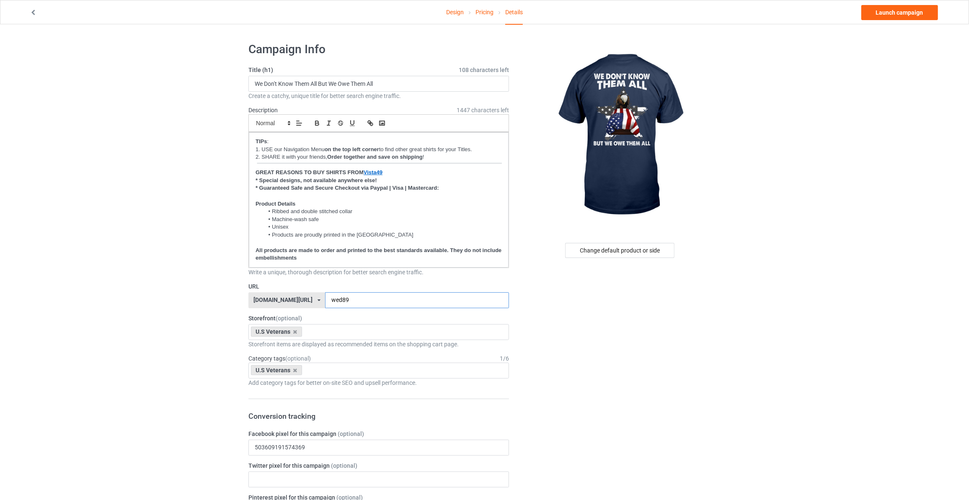
type input "wed89"
click at [901, 4] on div "Design Pricing Details Launch campaign" at bounding box center [484, 11] width 921 height 23
click at [899, 14] on link "Launch campaign" at bounding box center [899, 12] width 77 height 15
